Goal: Use online tool/utility: Utilize a website feature to perform a specific function

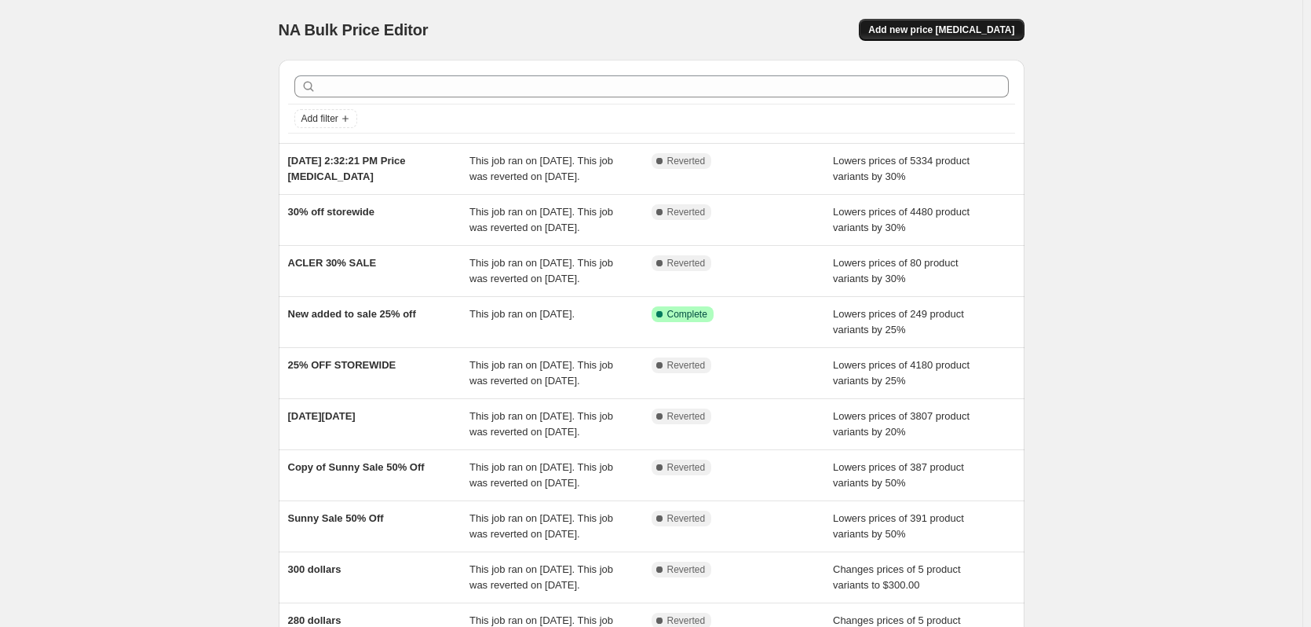
click at [947, 28] on span "Add new price [MEDICAL_DATA]" at bounding box center [942, 30] width 146 height 13
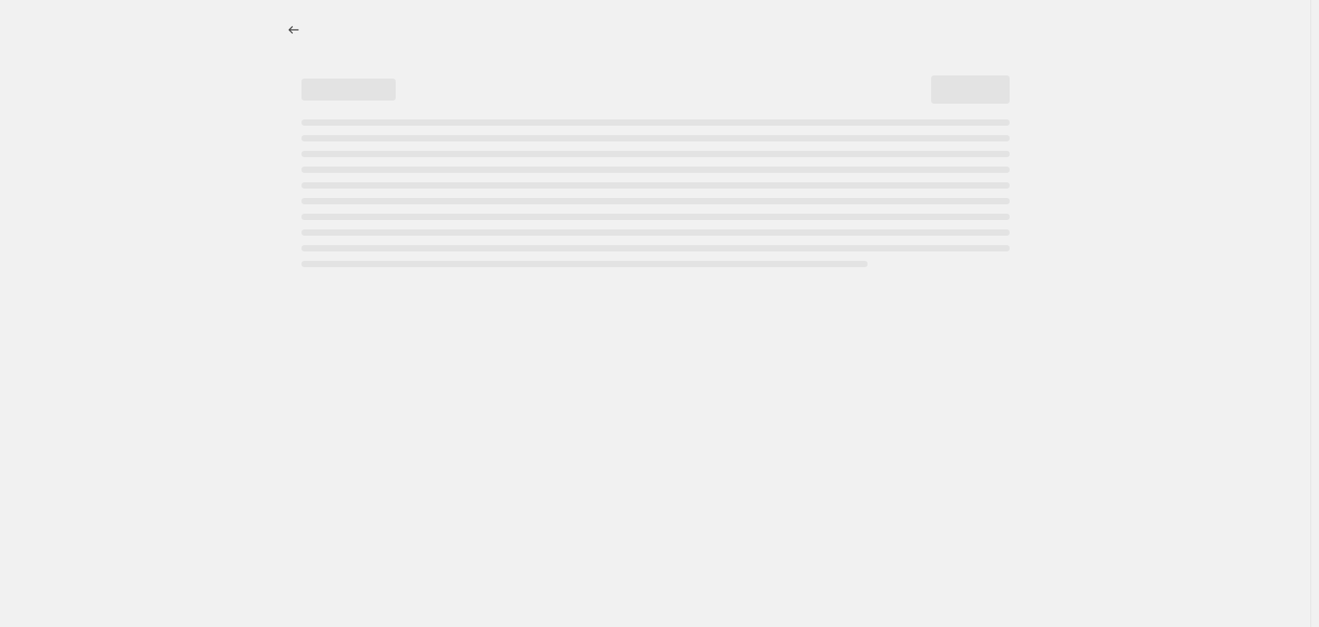
select select "percentage"
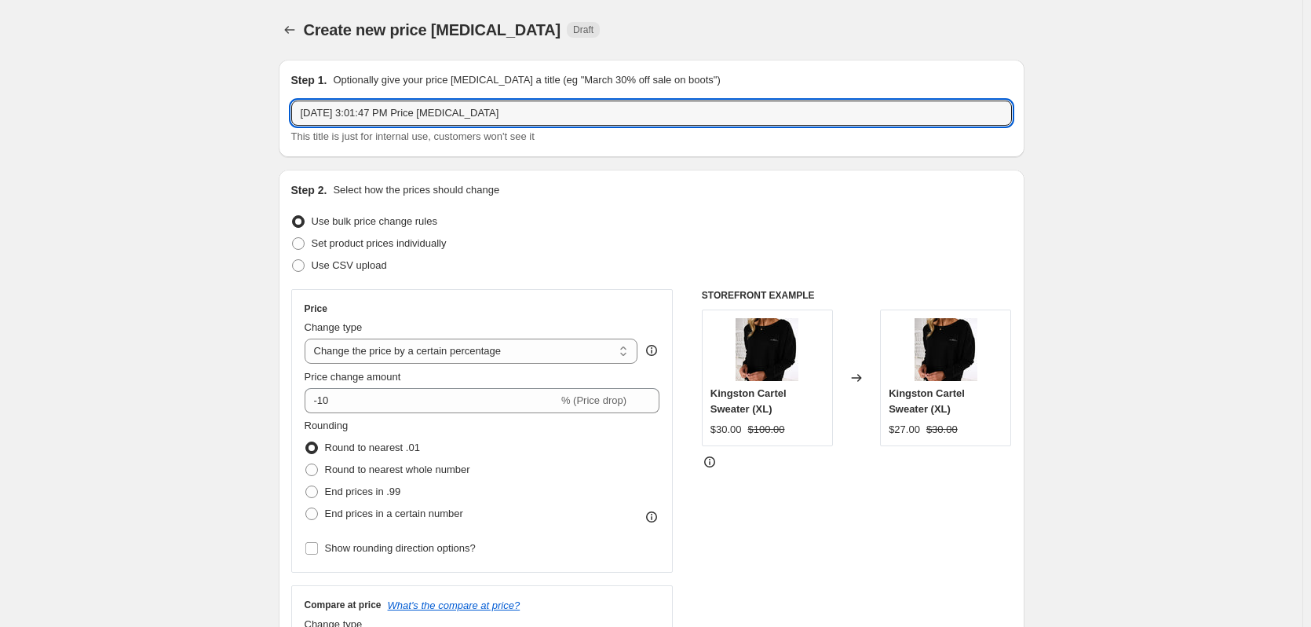
drag, startPoint x: 539, startPoint y: 112, endPoint x: 1, endPoint y: 86, distance: 538.5
type input "CLOSING DOWN 50% off"
click at [626, 269] on div "Use CSV upload" at bounding box center [651, 265] width 721 height 22
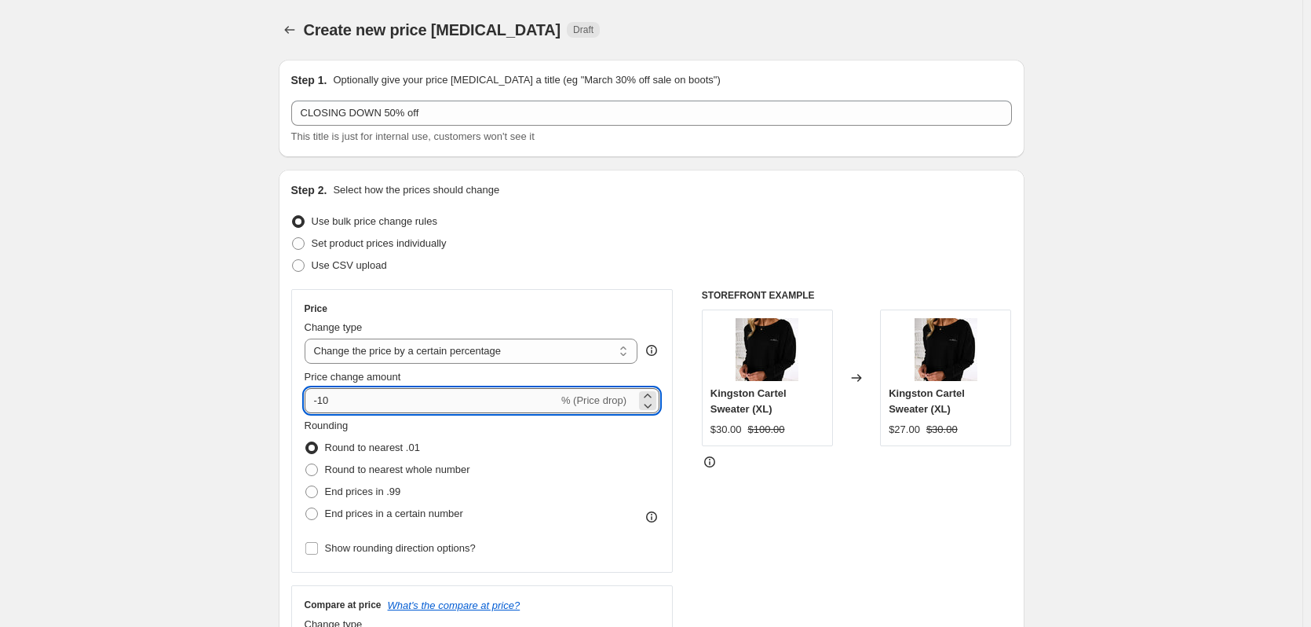
click at [469, 406] on input "-10" at bounding box center [432, 400] width 254 height 25
type input "-1"
type input "5"
type input "-50"
click at [571, 466] on div "Rounding Round to nearest .01 Round to nearest whole number End prices in .99 E…" at bounding box center [483, 471] width 356 height 107
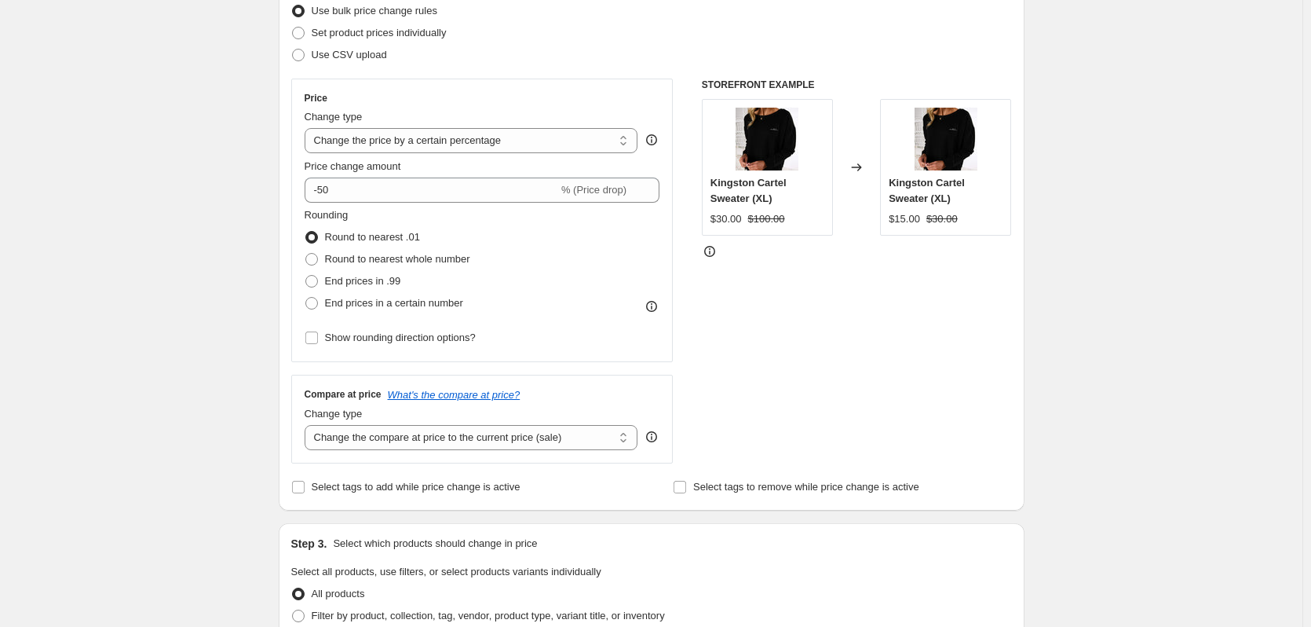
scroll to position [236, 0]
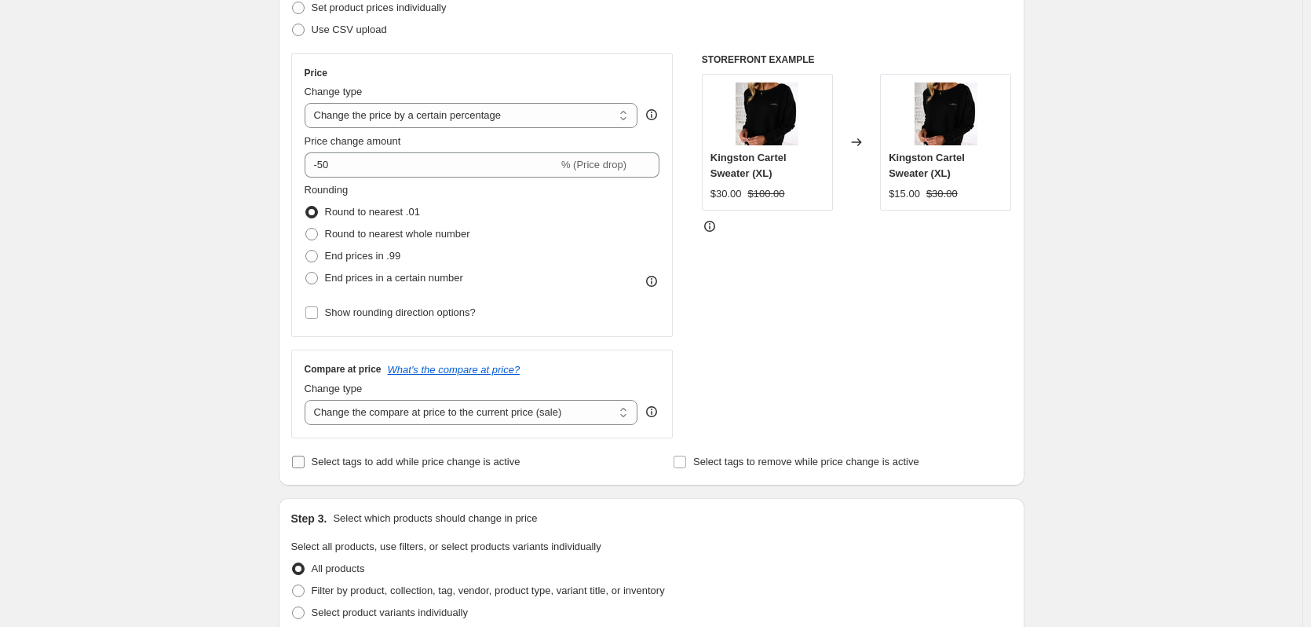
click at [304, 459] on input "Select tags to add while price change is active" at bounding box center [298, 461] width 13 height 13
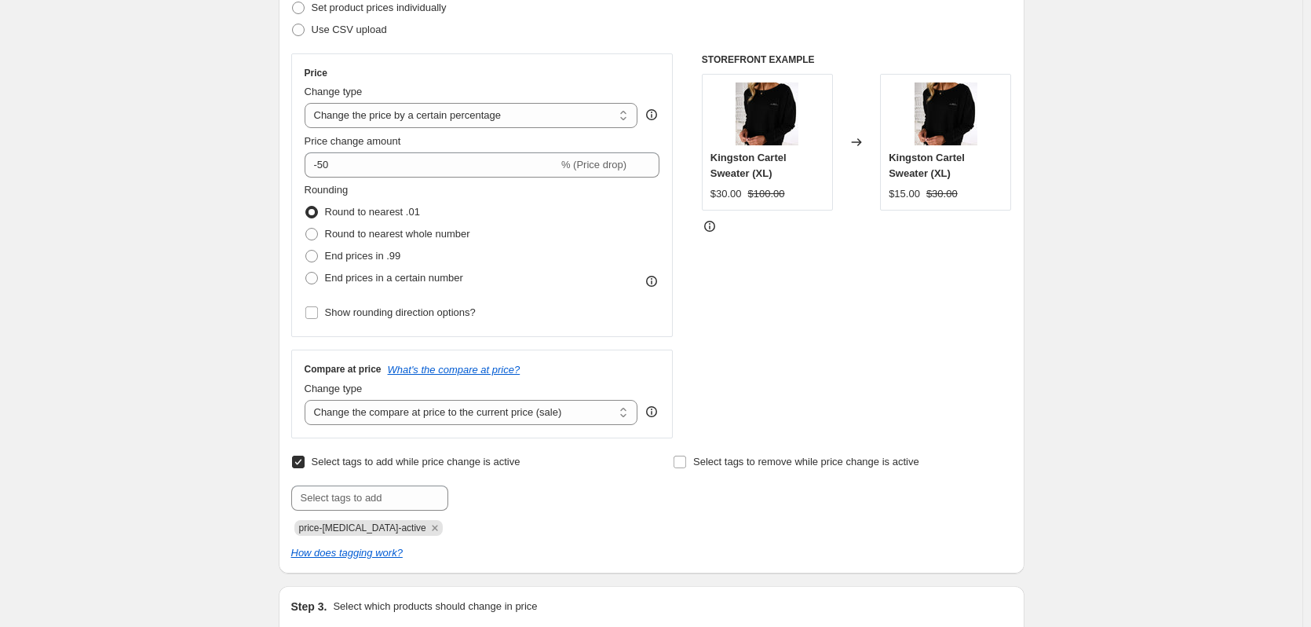
click at [304, 459] on input "Select tags to add while price change is active" at bounding box center [298, 461] width 13 height 13
checkbox input "false"
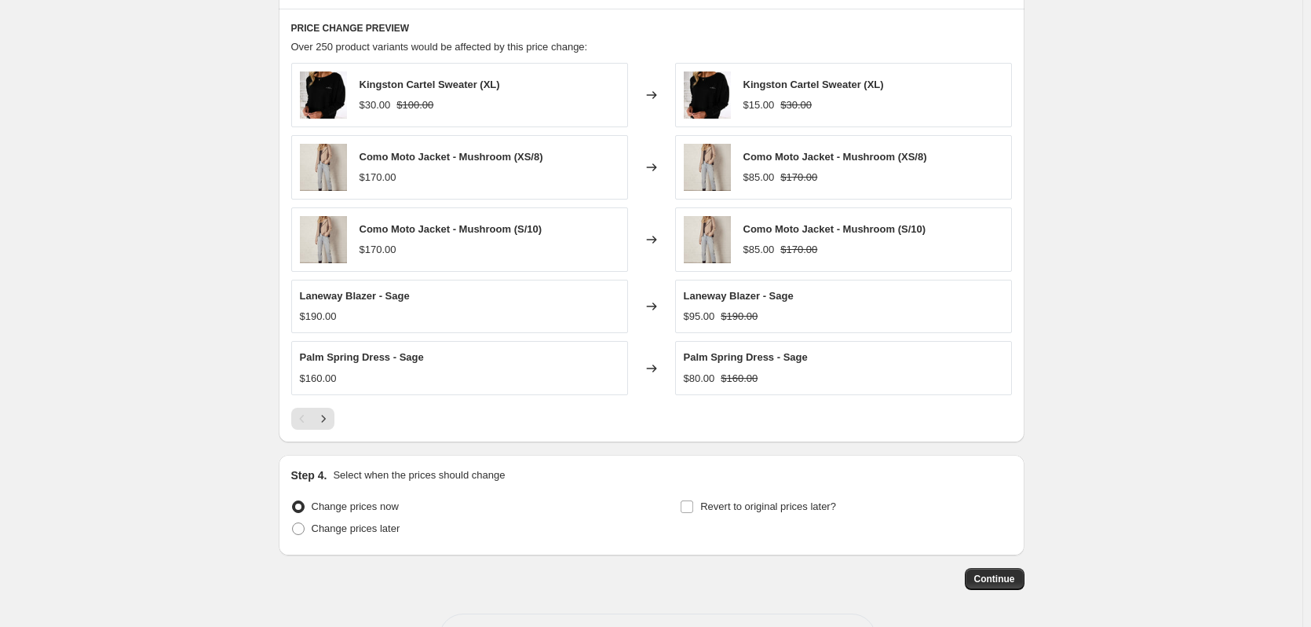
scroll to position [923, 0]
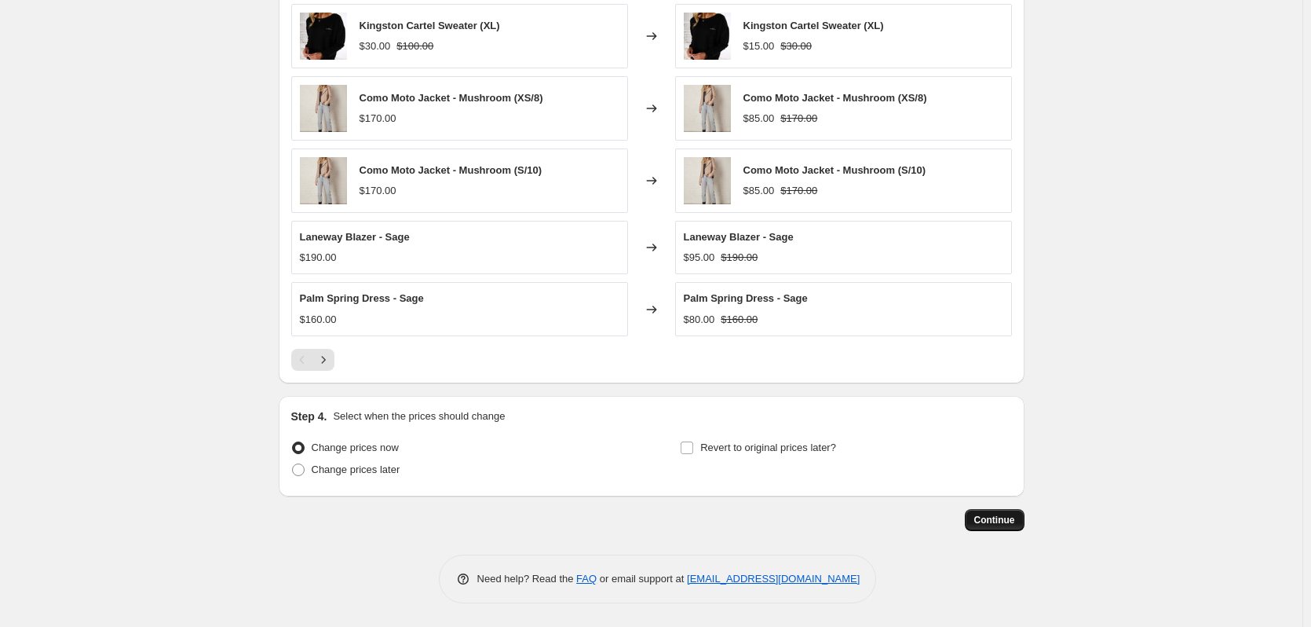
click at [997, 521] on span "Continue" at bounding box center [995, 520] width 41 height 13
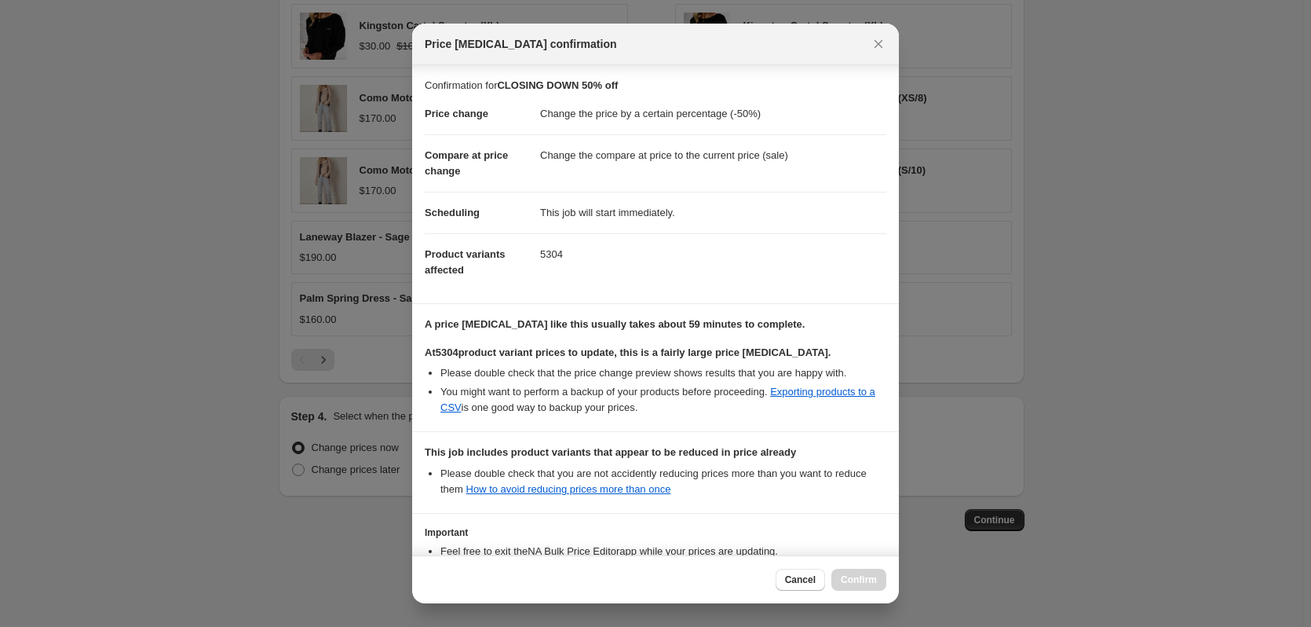
scroll to position [121, 0]
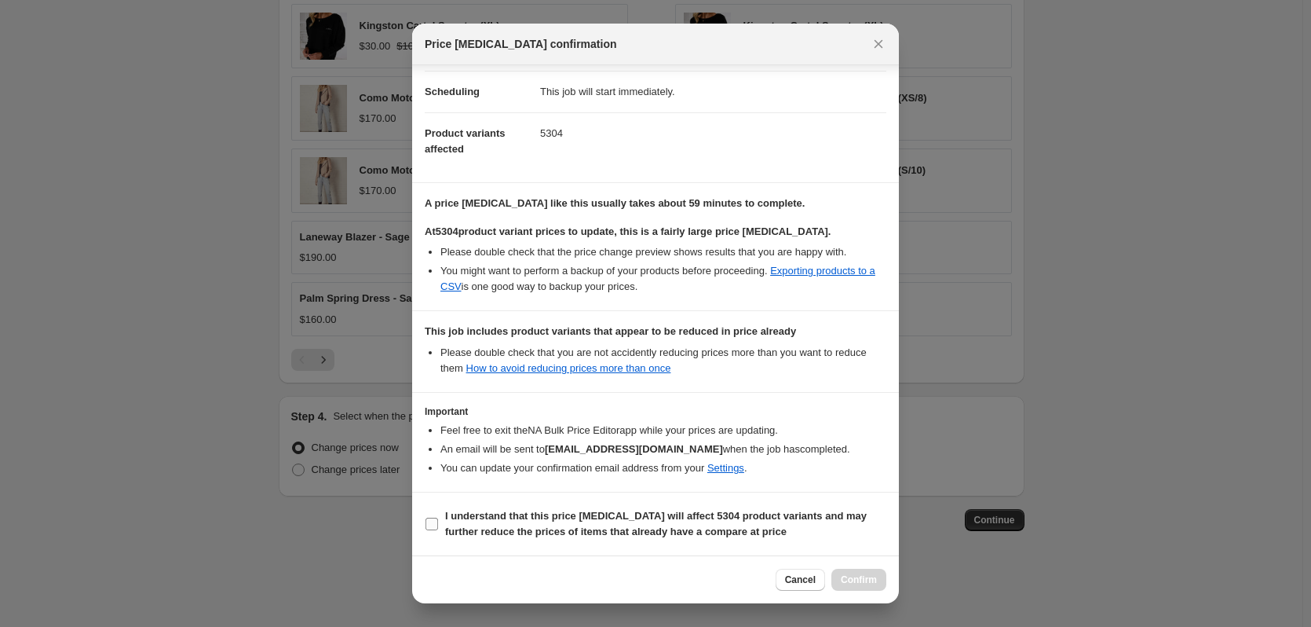
click at [434, 516] on label "I understand that this price [MEDICAL_DATA] will affect 5304 product variants a…" at bounding box center [656, 524] width 462 height 38
click at [434, 518] on input "I understand that this price [MEDICAL_DATA] will affect 5304 product variants a…" at bounding box center [432, 524] width 13 height 13
checkbox input "true"
click at [880, 575] on button "Confirm" at bounding box center [859, 580] width 55 height 22
